Goal: Task Accomplishment & Management: Use online tool/utility

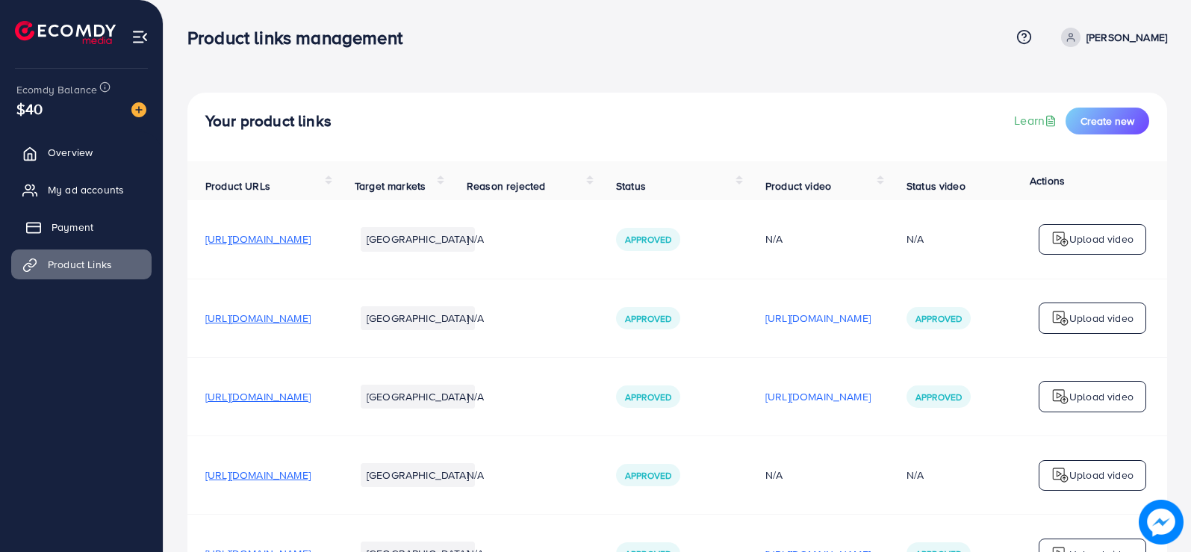
click at [89, 225] on span "Payment" at bounding box center [73, 227] width 42 height 15
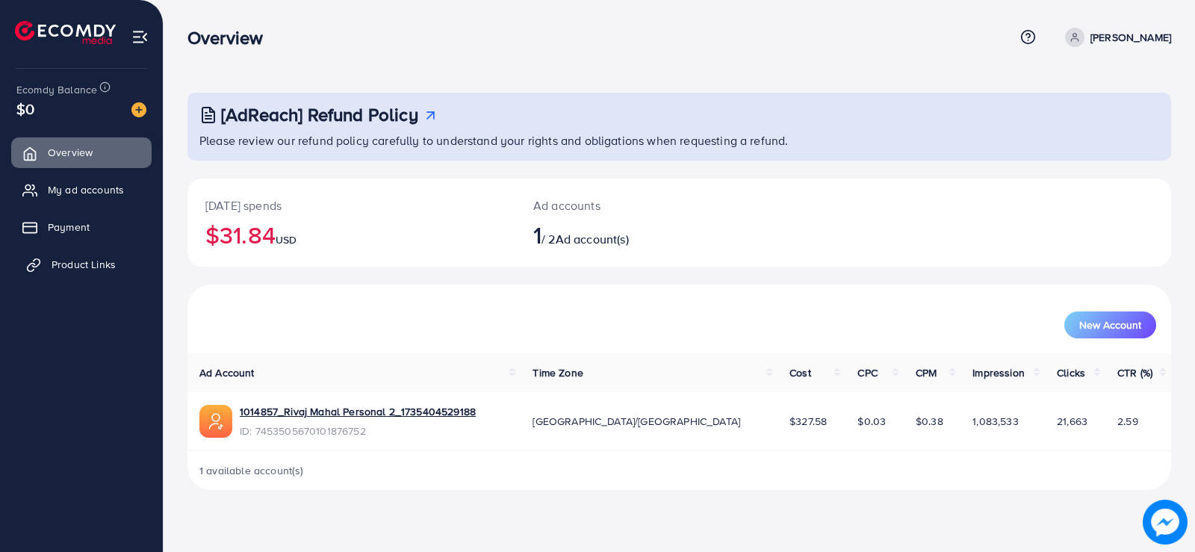
click at [35, 267] on icon at bounding box center [35, 263] width 7 height 8
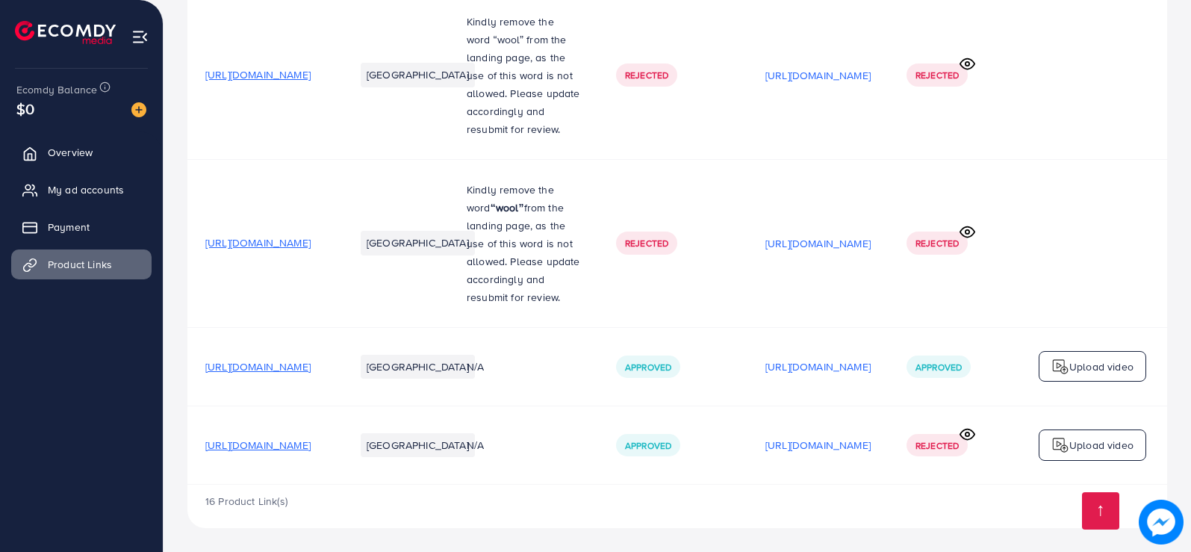
scroll to position [1197, 0]
